Goal: Task Accomplishment & Management: Complete application form

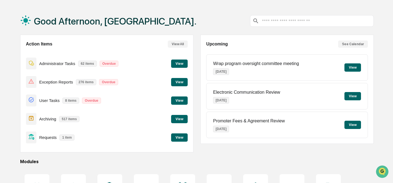
scroll to position [19, 0]
click at [178, 140] on button "View" at bounding box center [179, 137] width 17 height 8
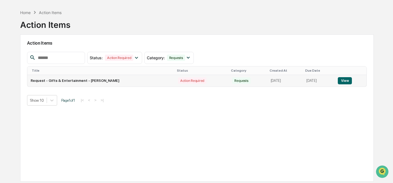
click at [347, 81] on button "View" at bounding box center [344, 80] width 14 height 7
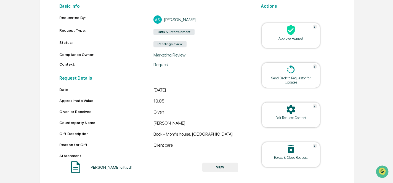
scroll to position [77, 0]
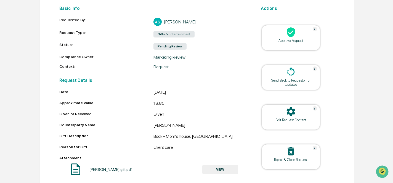
click at [296, 34] on div at bounding box center [290, 33] width 55 height 12
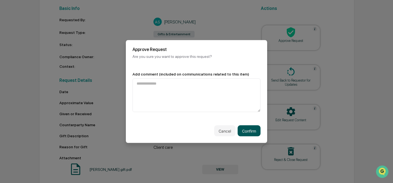
click at [246, 135] on button "Confirm" at bounding box center [248, 130] width 23 height 11
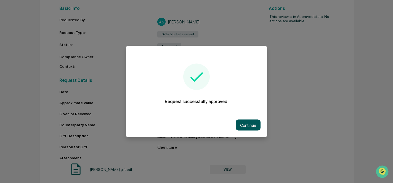
click at [245, 126] on button "Continue" at bounding box center [247, 125] width 25 height 11
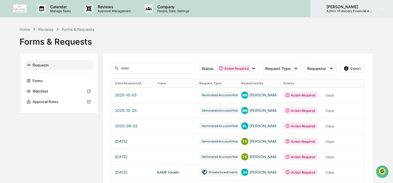
click at [351, 9] on p "Admin • Fiduciary Financial Advisors" at bounding box center [347, 11] width 51 height 4
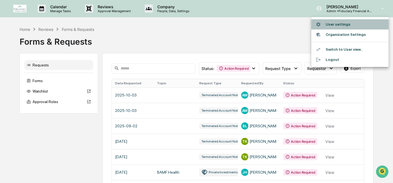
click at [341, 26] on li "User settings" at bounding box center [349, 24] width 77 height 10
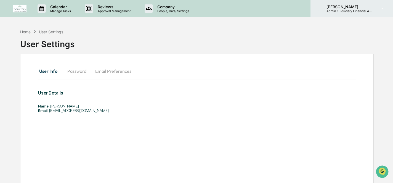
click at [351, 7] on p "[PERSON_NAME]" at bounding box center [347, 6] width 51 height 5
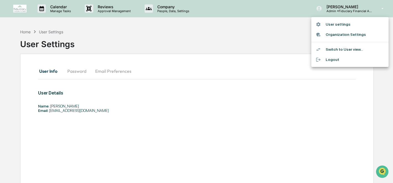
click at [348, 52] on li "Switch to User view..." at bounding box center [349, 49] width 77 height 10
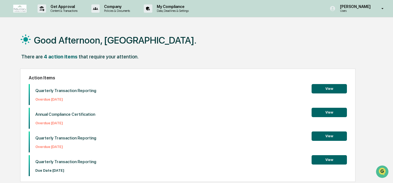
scroll to position [26, 0]
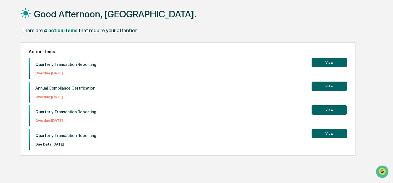
click at [321, 61] on button "View" at bounding box center [328, 62] width 35 height 9
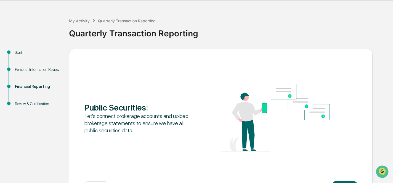
scroll to position [39, 0]
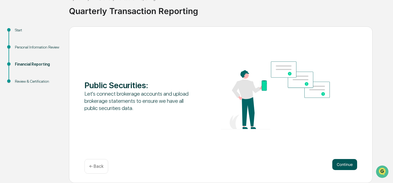
click at [346, 164] on button "Continue" at bounding box center [344, 164] width 25 height 11
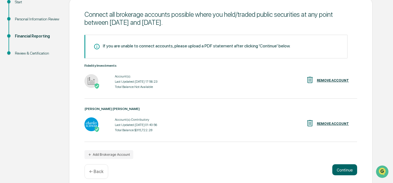
scroll to position [68, 0]
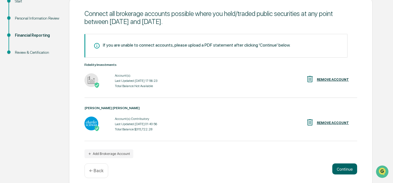
click at [208, 79] on div "Account(s): Last Updated: [DATE] 17:56:23 Total Balance: Not Available REMOVE A…" at bounding box center [220, 80] width 272 height 17
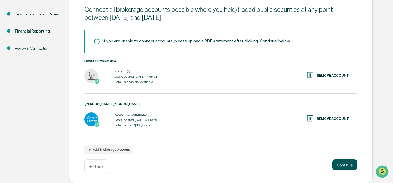
click at [342, 164] on button "Continue" at bounding box center [344, 164] width 25 height 11
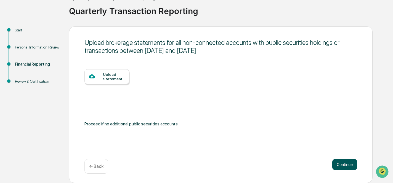
scroll to position [39, 0]
click at [111, 75] on div "Upload Statement" at bounding box center [114, 76] width 22 height 9
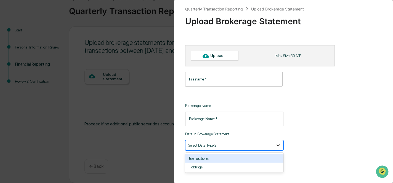
click at [278, 143] on icon at bounding box center [278, 146] width 6 height 6
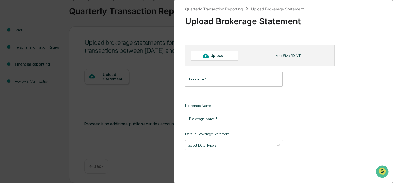
click at [329, 130] on div "Quarterly Transaction Reporting Upload Brokerage Statement Upload Brokerage Sta…" at bounding box center [283, 91] width 219 height 183
click at [113, 151] on div "Quarterly Transaction Reporting Upload Brokerage Statement Upload Brokerage Sta…" at bounding box center [196, 91] width 393 height 183
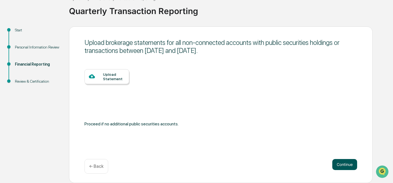
click at [347, 166] on button "Continue" at bounding box center [344, 164] width 25 height 11
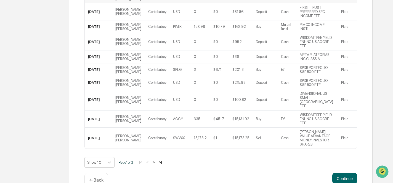
scroll to position [147, 0]
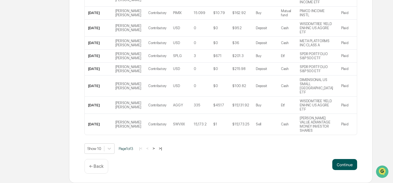
click at [350, 166] on button "Continue" at bounding box center [344, 164] width 25 height 11
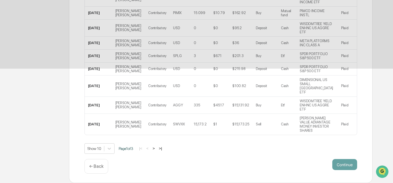
scroll to position [57, 0]
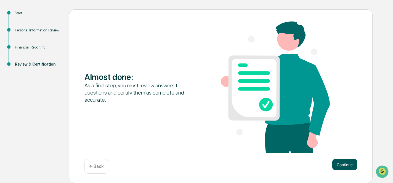
click at [346, 165] on button "Continue" at bounding box center [344, 164] width 25 height 11
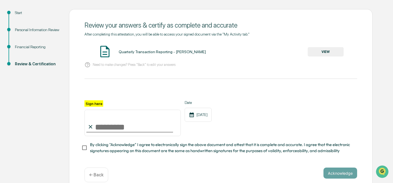
click at [98, 126] on input "Sign here" at bounding box center [132, 123] width 96 height 26
type input "**********"
click at [338, 172] on button "Acknowledge" at bounding box center [340, 173] width 34 height 11
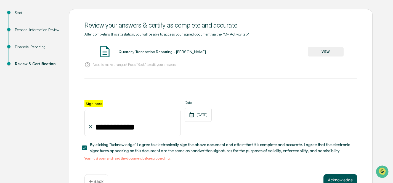
click at [338, 178] on button "Acknowledge" at bounding box center [340, 179] width 34 height 11
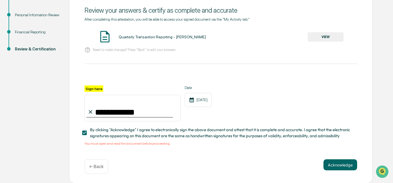
click at [328, 34] on button "VIEW" at bounding box center [325, 36] width 36 height 9
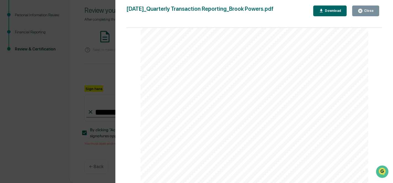
scroll to position [22, 0]
click at [202, 66] on span "Transaction" at bounding box center [197, 66] width 33 height 6
click at [330, 12] on div "Download" at bounding box center [331, 11] width 17 height 4
click at [368, 10] on div "Close" at bounding box center [368, 11] width 11 height 4
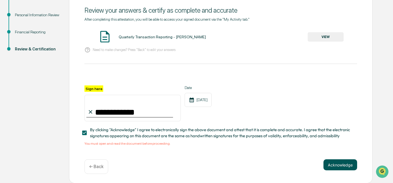
click at [333, 165] on button "Acknowledge" at bounding box center [340, 164] width 34 height 11
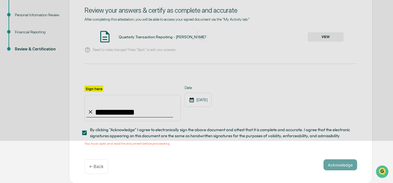
scroll to position [39, 0]
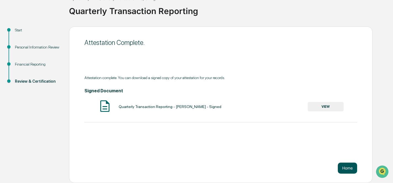
click at [347, 167] on button "Home" at bounding box center [346, 168] width 19 height 11
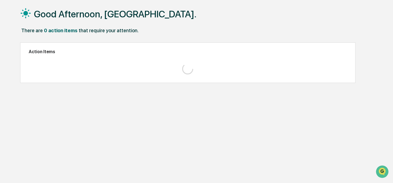
scroll to position [26, 0]
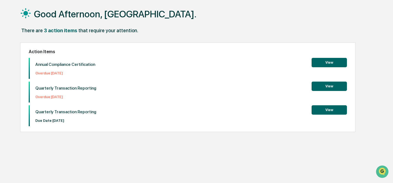
click at [322, 111] on button "View" at bounding box center [328, 109] width 35 height 9
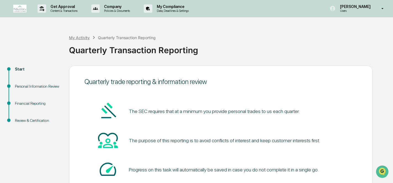
click at [81, 39] on div "My Activity" at bounding box center [79, 37] width 21 height 5
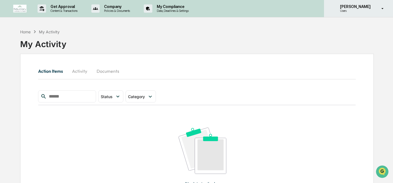
click at [379, 9] on icon at bounding box center [382, 8] width 10 height 5
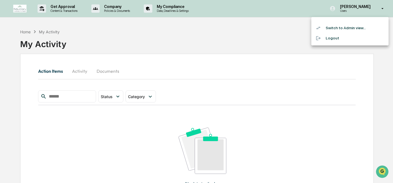
click at [114, 5] on div at bounding box center [196, 91] width 393 height 183
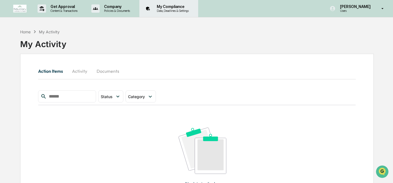
click at [178, 8] on p "My Compliance" at bounding box center [171, 6] width 39 height 4
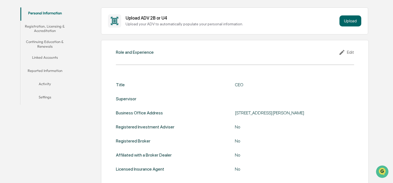
scroll to position [86, 0]
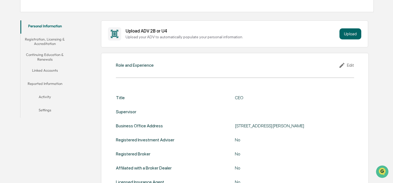
click at [48, 44] on button "Registration, Licensing & Accreditation" at bounding box center [44, 42] width 49 height 16
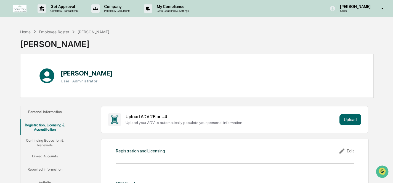
click at [48, 156] on button "Linked Accounts" at bounding box center [44, 157] width 49 height 13
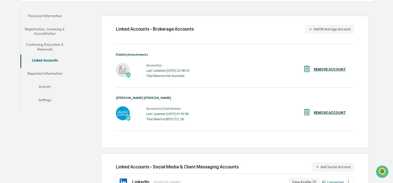
scroll to position [115, 0]
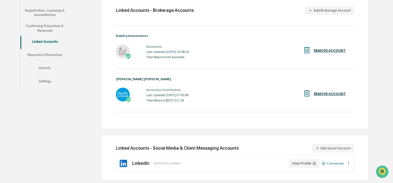
click at [54, 54] on button "Reported Information" at bounding box center [44, 55] width 49 height 13
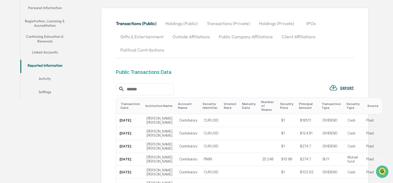
scroll to position [101, 0]
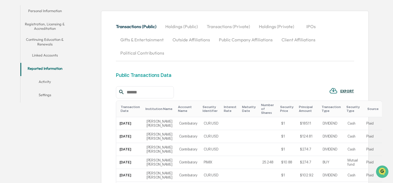
click at [230, 27] on button "Transactions (Private)" at bounding box center [228, 26] width 52 height 13
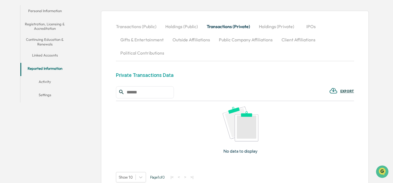
click at [309, 26] on button "IPOs" at bounding box center [310, 26] width 25 height 13
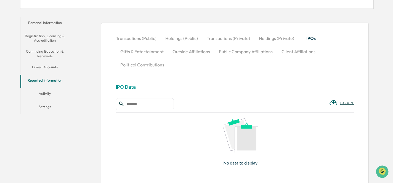
scroll to position [79, 0]
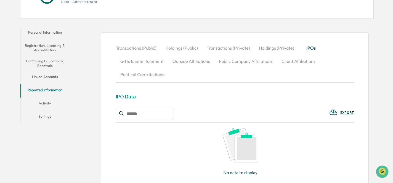
click at [266, 45] on button "Holdings (Private)" at bounding box center [276, 47] width 44 height 13
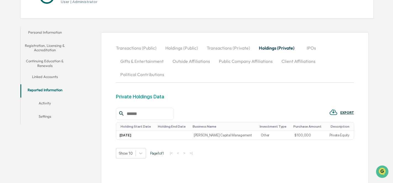
click at [237, 47] on button "Transactions (Private)" at bounding box center [228, 47] width 52 height 13
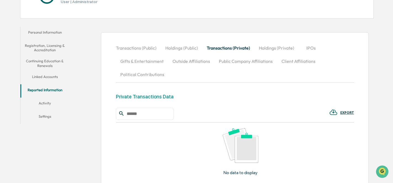
click at [185, 47] on button "Holdings (Public)" at bounding box center [181, 47] width 41 height 13
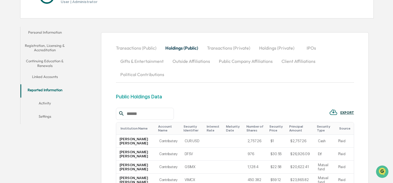
drag, startPoint x: 271, startPoint y: 47, endPoint x: 309, endPoint y: 46, distance: 38.3
click at [309, 46] on div "Transactions (Public) Holdings (Public) Transactions (Private) Holdings (Privat…" at bounding box center [235, 61] width 238 height 40
click at [272, 47] on button "Holdings (Private)" at bounding box center [276, 47] width 44 height 13
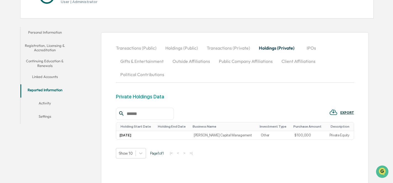
scroll to position [90, 0]
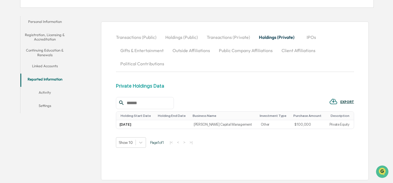
click at [145, 102] on input "text" at bounding box center [147, 103] width 47 height 7
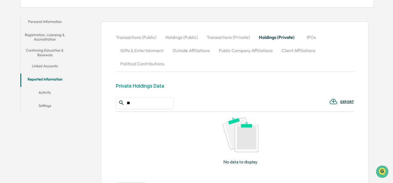
type input "*"
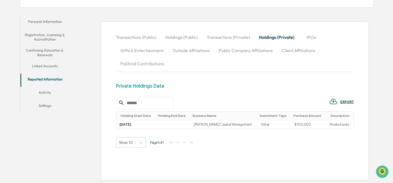
click at [46, 91] on button "Activity" at bounding box center [44, 93] width 49 height 13
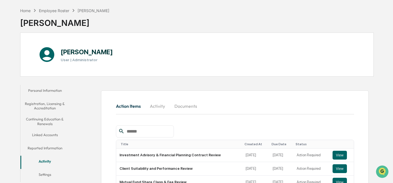
scroll to position [22, 0]
click at [25, 9] on div "Home" at bounding box center [25, 10] width 10 height 5
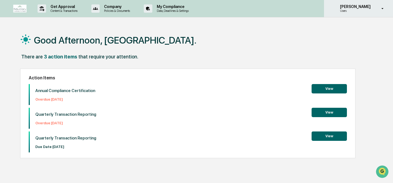
click at [384, 6] on icon at bounding box center [382, 8] width 10 height 5
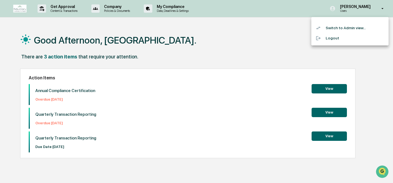
click at [350, 29] on li "Switch to Admin view..." at bounding box center [349, 28] width 77 height 10
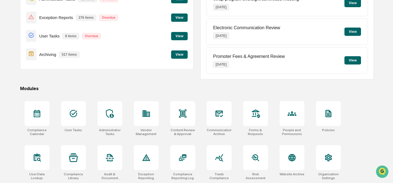
scroll to position [84, 0]
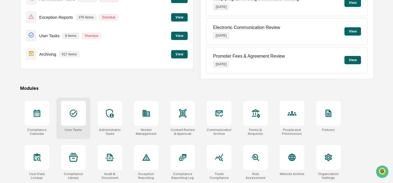
click at [87, 117] on div "User Tasks" at bounding box center [74, 118] width 34 height 41
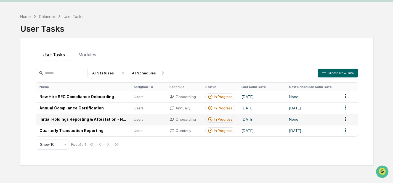
scroll to position [17, 0]
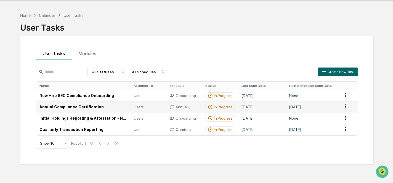
click at [101, 109] on td "Annual Compliance Certification" at bounding box center [83, 106] width 94 height 11
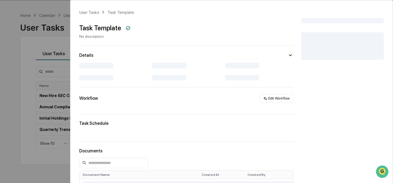
click at [23, 172] on div "User Tasks Task Template Task Template No description Details Workflow Edit Wor…" at bounding box center [196, 91] width 393 height 183
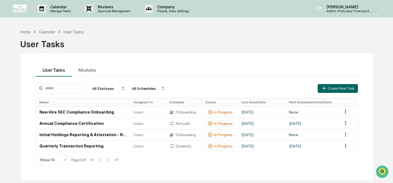
scroll to position [1, 0]
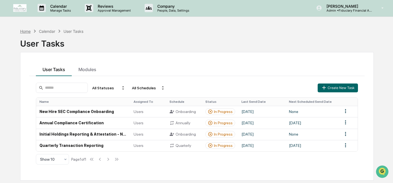
click at [31, 29] on div "Home" at bounding box center [25, 31] width 10 height 5
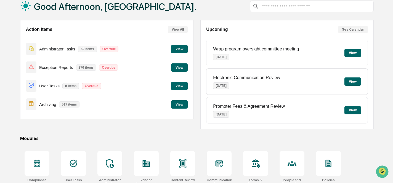
scroll to position [33, 0]
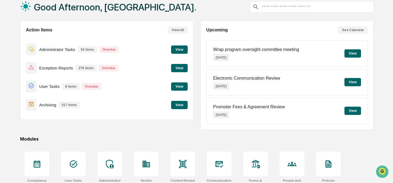
click at [183, 85] on button "View" at bounding box center [179, 86] width 17 height 8
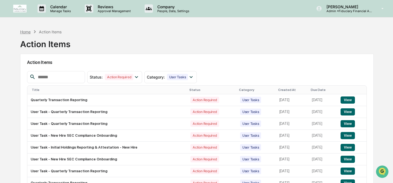
click at [26, 31] on div "Home" at bounding box center [25, 32] width 10 height 5
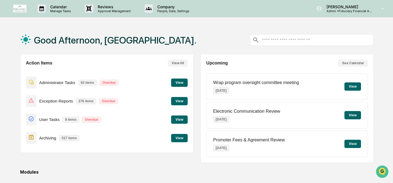
click at [180, 84] on button "View" at bounding box center [179, 83] width 17 height 8
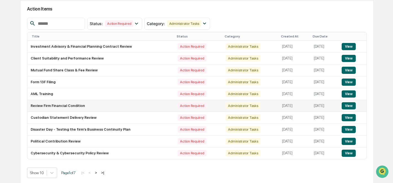
scroll to position [55, 0]
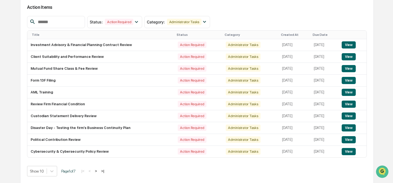
click at [106, 169] on button ">|" at bounding box center [103, 171] width 6 height 5
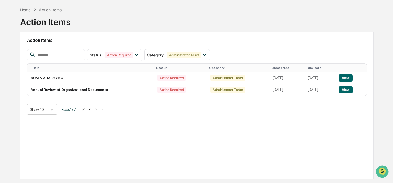
scroll to position [23, 0]
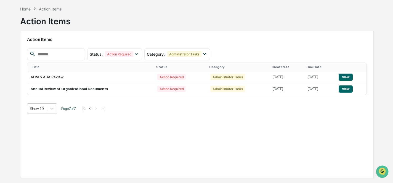
click at [93, 109] on button "<" at bounding box center [90, 108] width 6 height 5
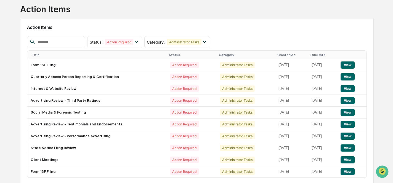
scroll to position [34, 0]
